Goal: Information Seeking & Learning: Learn about a topic

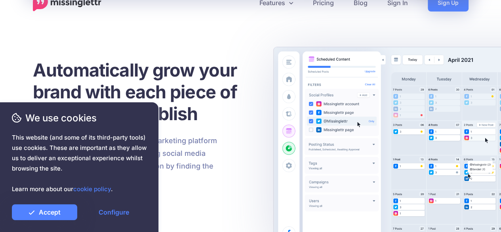
scroll to position [32, 0]
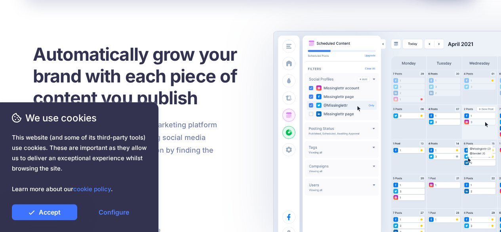
click at [52, 216] on link "Accept" at bounding box center [44, 212] width 65 height 16
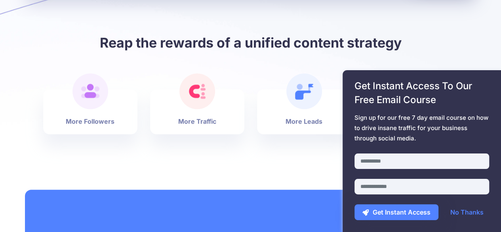
scroll to position [460, 0]
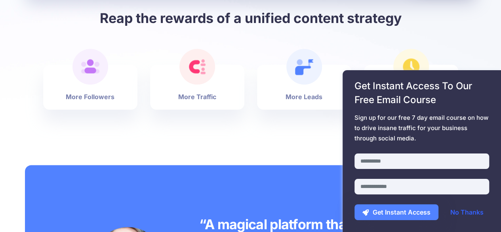
click at [472, 213] on link "No Thanks" at bounding box center [467, 212] width 49 height 16
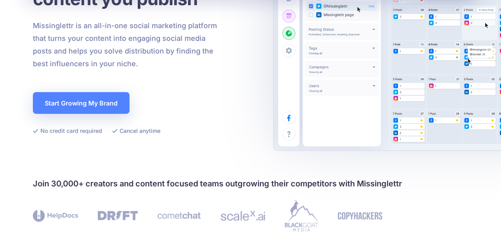
scroll to position [0, 0]
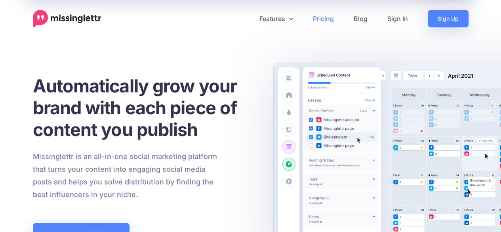
click at [330, 12] on link "Pricing" at bounding box center [323, 18] width 41 height 17
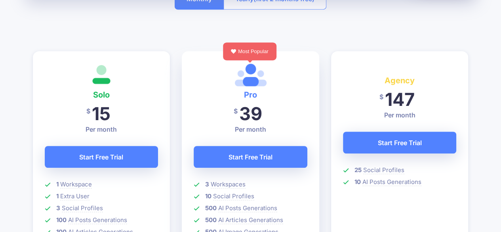
drag, startPoint x: 507, startPoint y: 51, endPoint x: 507, endPoint y: 44, distance: 7.1
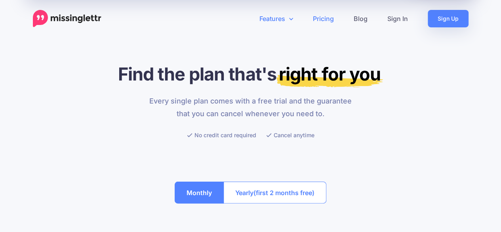
click at [284, 18] on link "Features" at bounding box center [276, 18] width 53 height 17
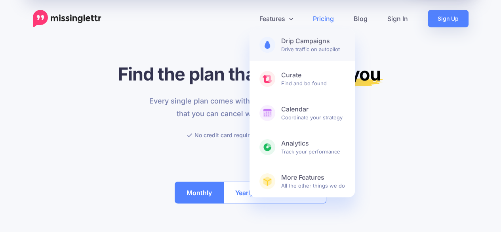
click at [279, 50] on link "Drip Campaigns Drive traffic on autopilot" at bounding box center [302, 45] width 105 height 32
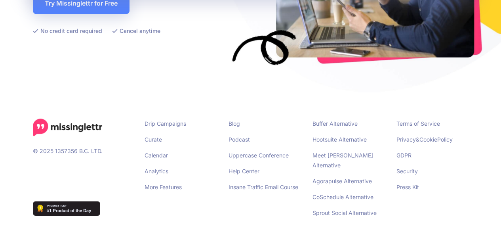
scroll to position [1880, 0]
